Goal: Task Accomplishment & Management: Use online tool/utility

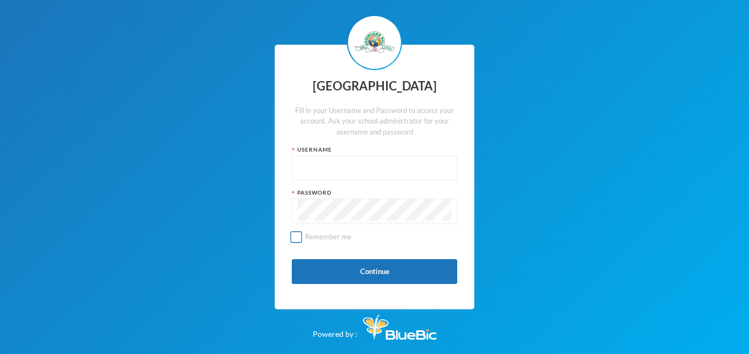
type input "glh23cs24"
click at [300, 235] on input "Remember me" at bounding box center [297, 237] width 12 height 12
checkbox input "true"
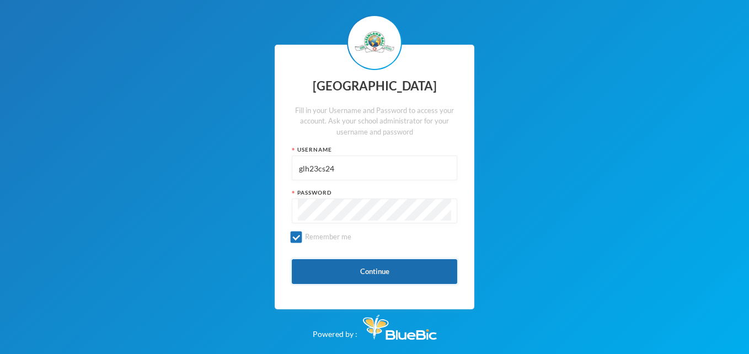
click at [374, 270] on button "Continue" at bounding box center [375, 271] width 166 height 25
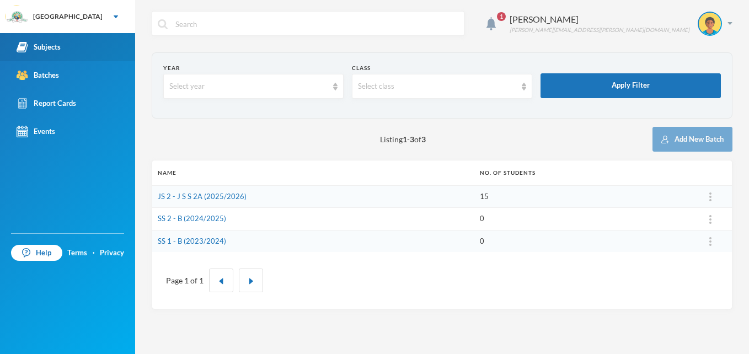
click at [54, 46] on div "Subjects" at bounding box center [39, 47] width 44 height 12
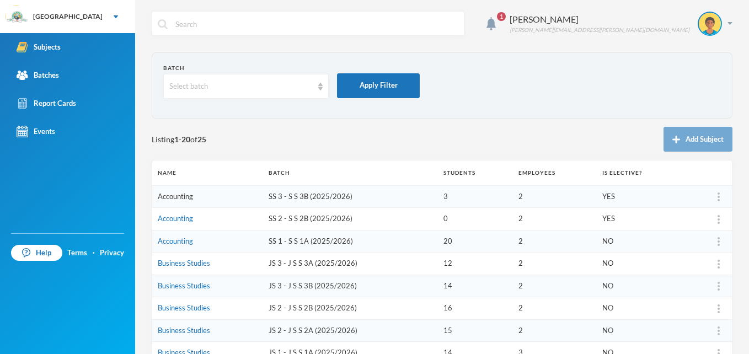
click at [185, 198] on link "Accounting" at bounding box center [175, 196] width 35 height 9
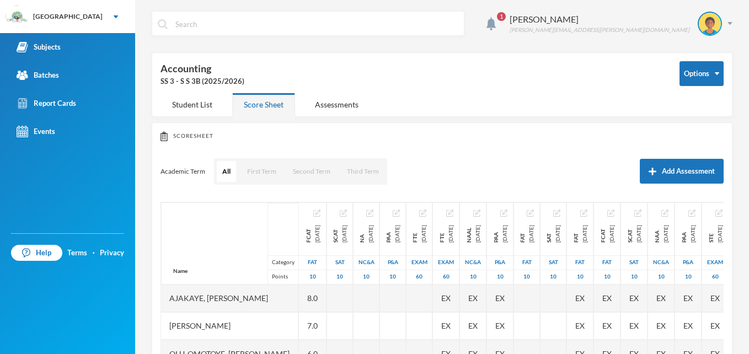
click at [247, 155] on div "Scoresheet Academic Term All First Term Second Term Third Term Add Assessment N…" at bounding box center [442, 250] width 581 height 254
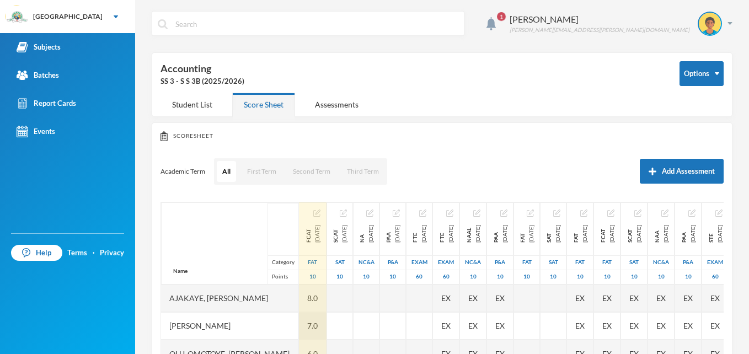
click at [327, 322] on div "7.0" at bounding box center [313, 326] width 28 height 28
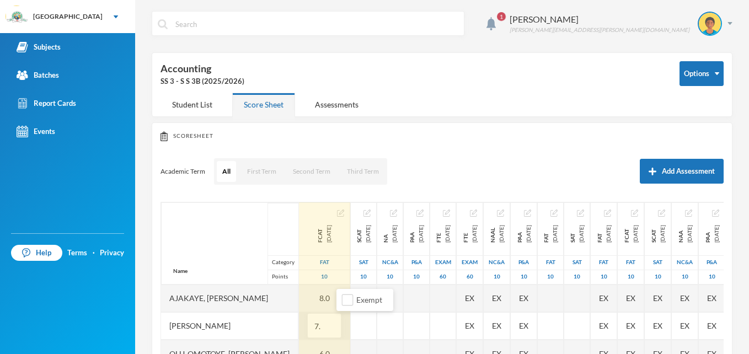
type input "7"
type input "8"
